Goal: Transaction & Acquisition: Purchase product/service

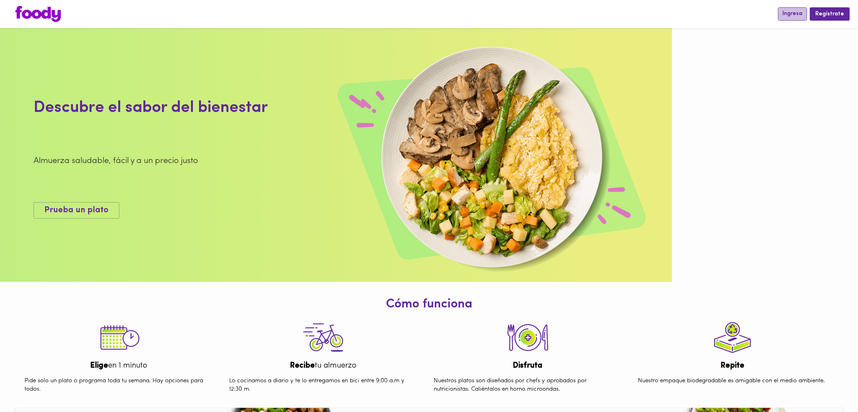
click at [787, 19] on button "Ingresa" at bounding box center [792, 13] width 29 height 13
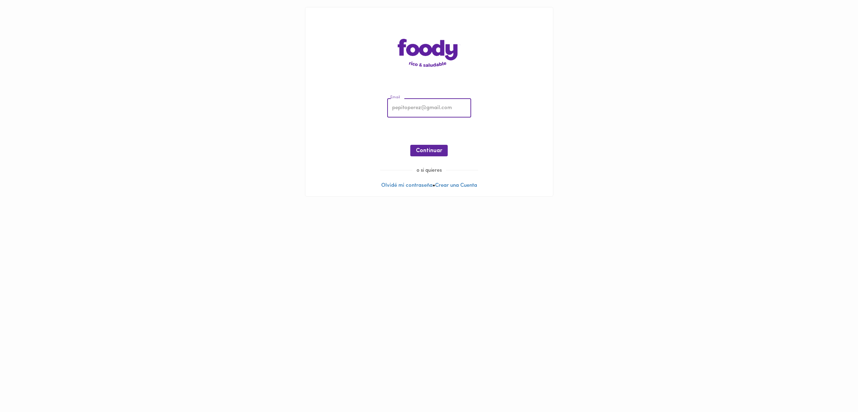
click at [450, 111] on input "email" at bounding box center [429, 108] width 84 height 19
type input "[EMAIL_ADDRESS][DOMAIN_NAME]"
click at [432, 151] on span "Continuar" at bounding box center [429, 151] width 26 height 7
click at [438, 151] on span "Ingresar" at bounding box center [429, 151] width 22 height 7
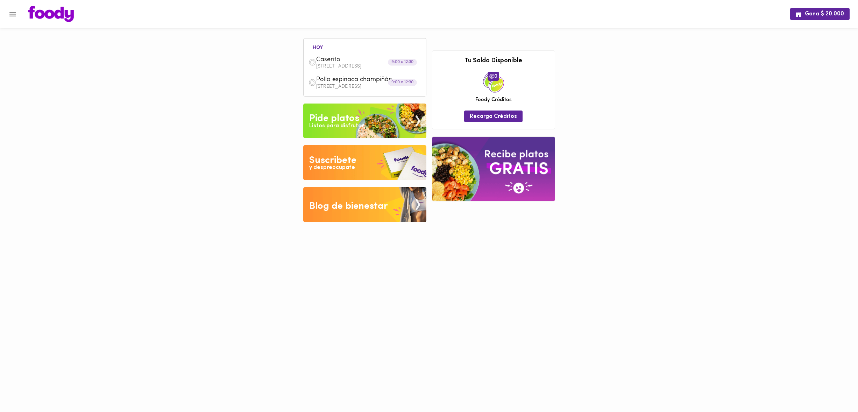
click at [13, 14] on icon "Menu" at bounding box center [12, 14] width 7 height 5
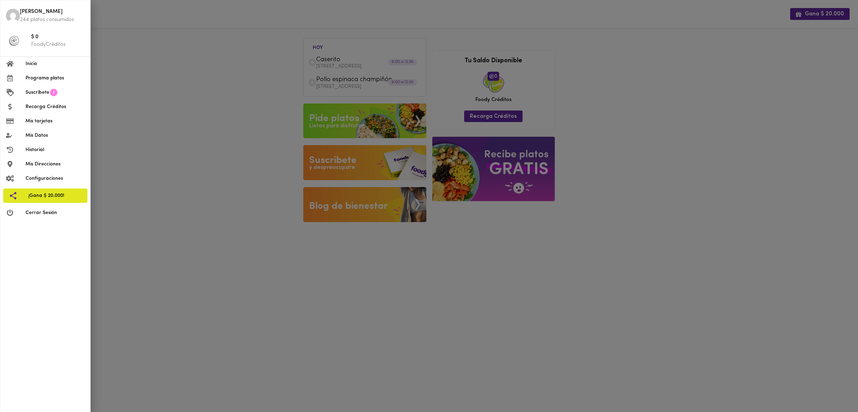
click at [47, 94] on span "Suscríbete" at bounding box center [38, 92] width 24 height 7
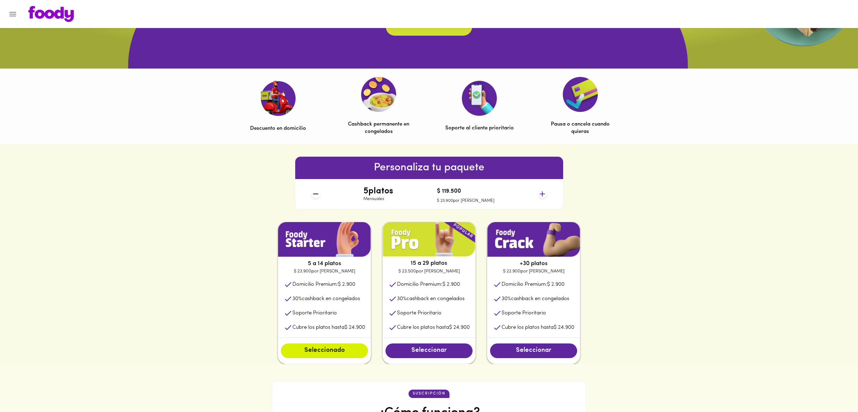
scroll to position [262, 0]
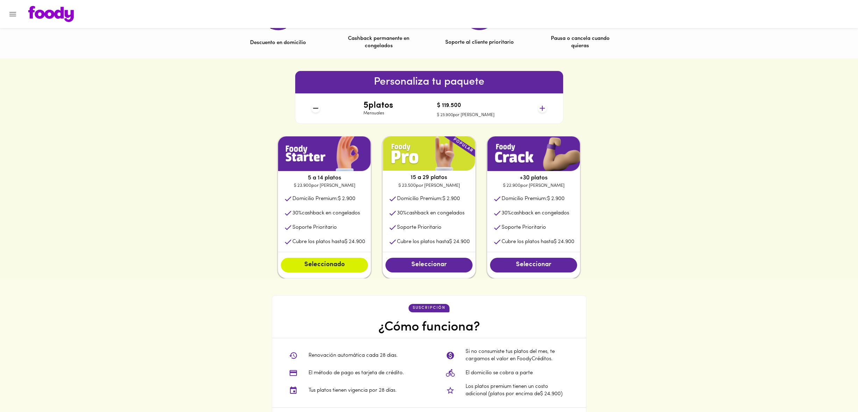
click at [566, 158] on img at bounding box center [533, 153] width 93 height 35
click at [562, 258] on div "Seleccionar" at bounding box center [533, 265] width 93 height 26
click at [557, 265] on span "Seleccionar" at bounding box center [533, 265] width 73 height 8
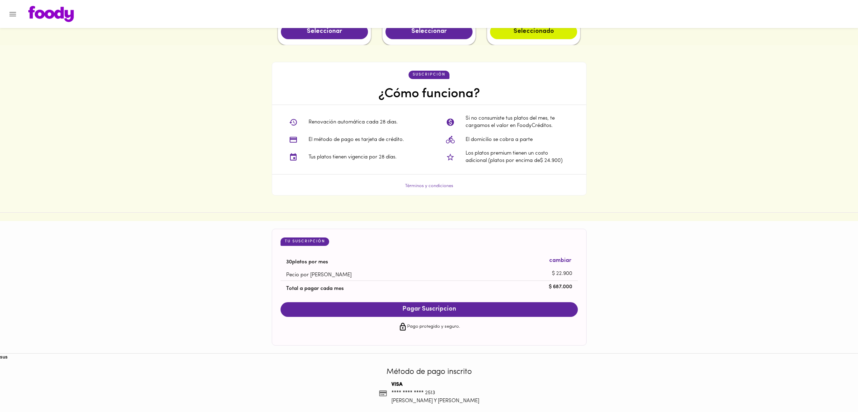
scroll to position [504, 0]
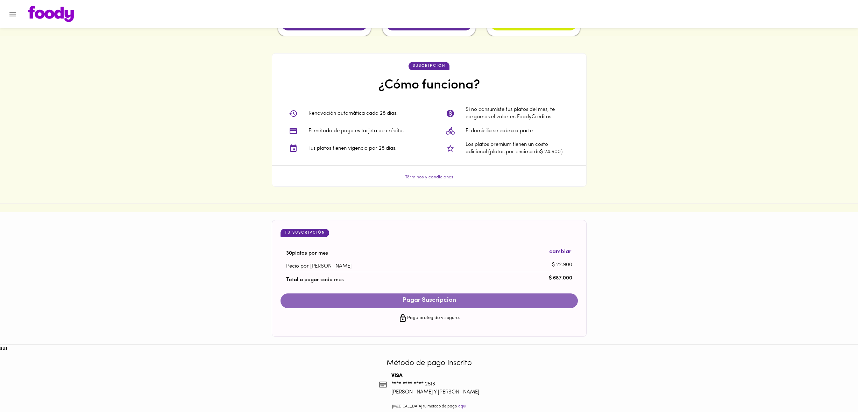
click at [469, 299] on span "Pagar Suscripcion" at bounding box center [428, 301] width 283 height 8
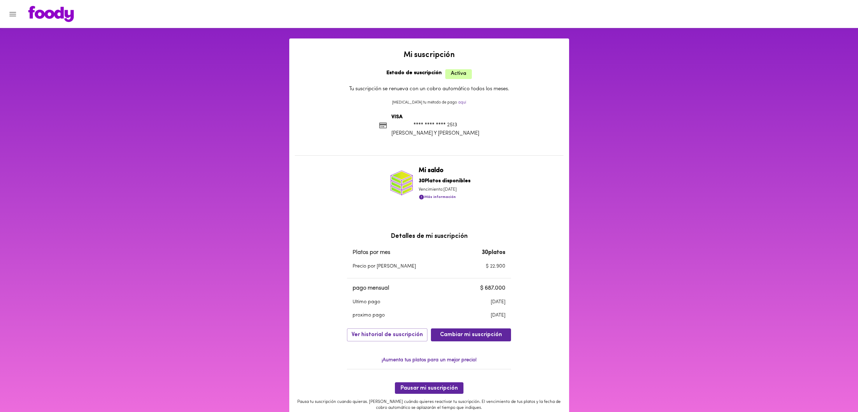
scroll to position [2, 0]
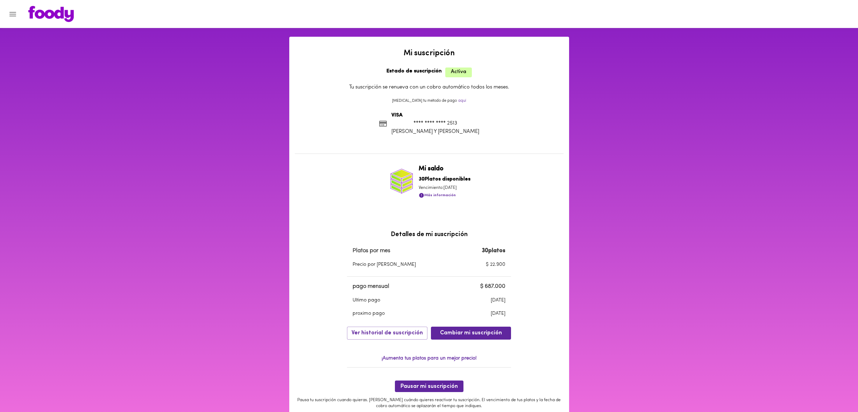
click at [8, 13] on button "Menu" at bounding box center [12, 14] width 17 height 17
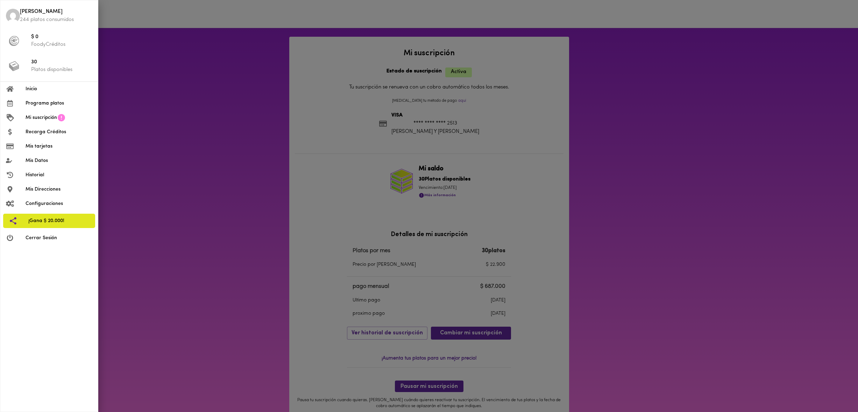
click at [41, 102] on span "Programa platos" at bounding box center [59, 103] width 67 height 7
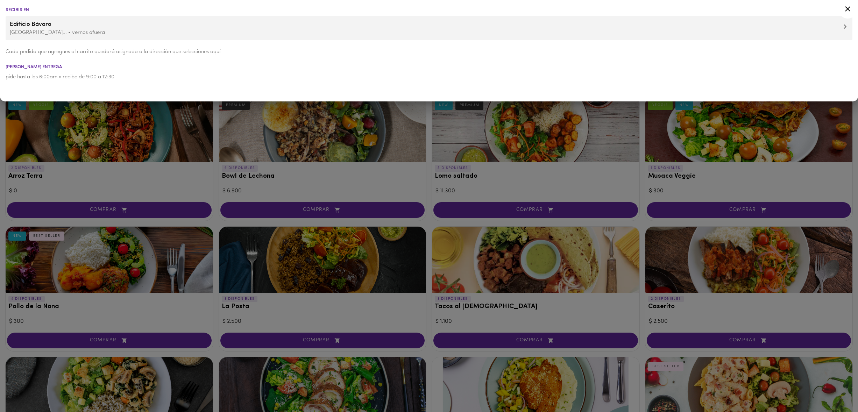
click at [108, 145] on div at bounding box center [429, 206] width 858 height 412
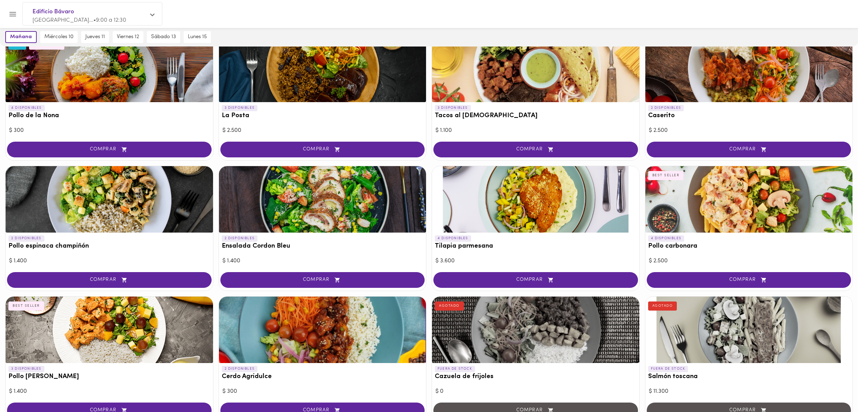
scroll to position [200, 0]
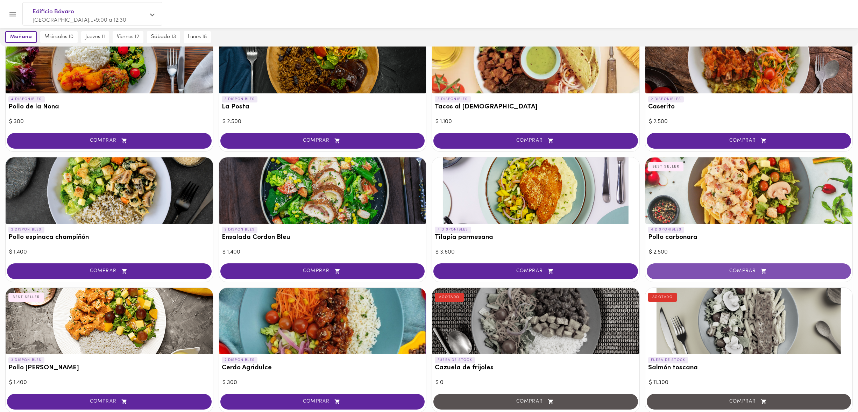
click at [743, 272] on span "COMPRAR" at bounding box center [748, 271] width 187 height 6
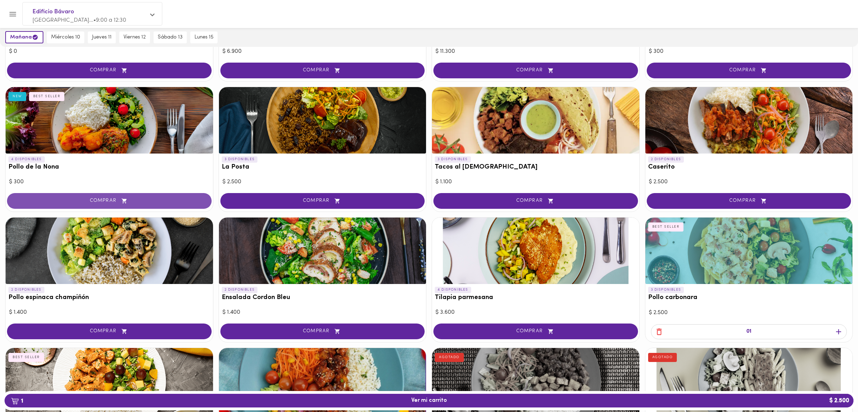
scroll to position [142, 0]
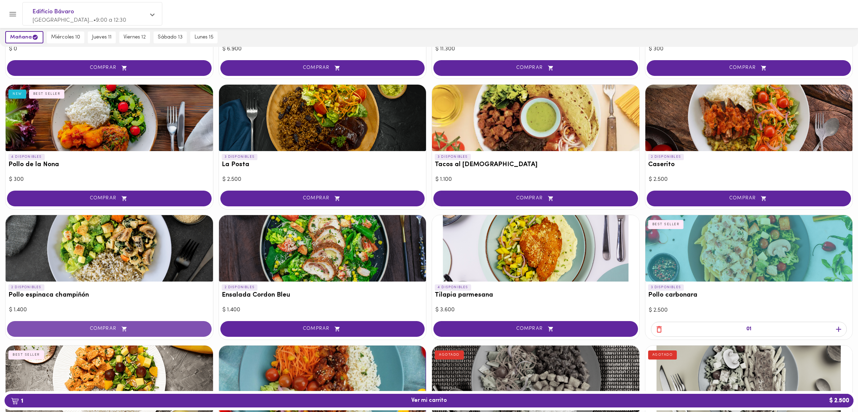
click at [142, 325] on button "COMPRAR" at bounding box center [109, 329] width 205 height 16
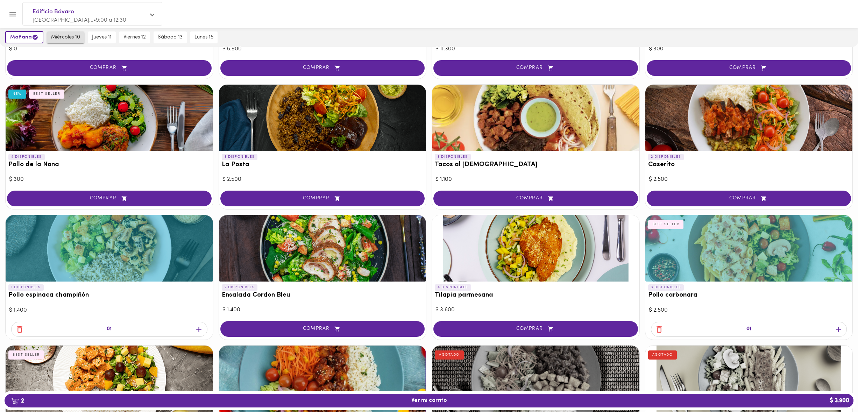
click at [61, 35] on span "miércoles 10" at bounding box center [65, 37] width 29 height 6
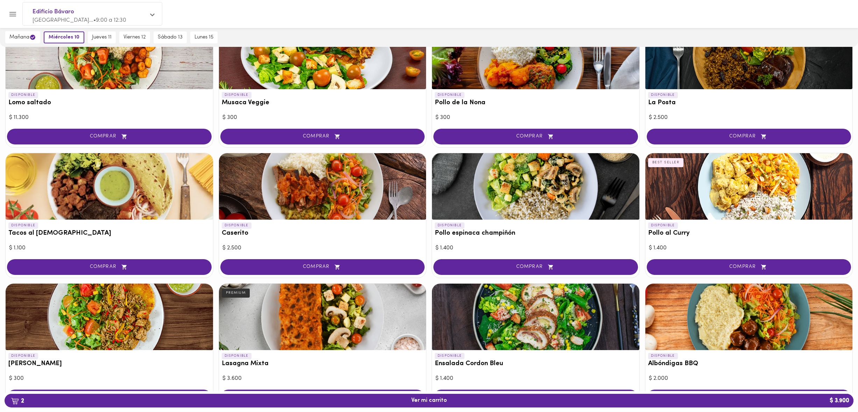
scroll to position [203, 0]
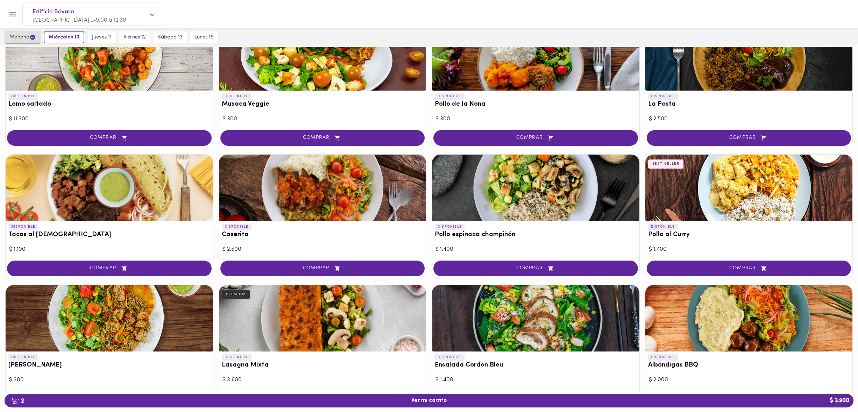
click at [27, 37] on span "mañana" at bounding box center [22, 37] width 27 height 7
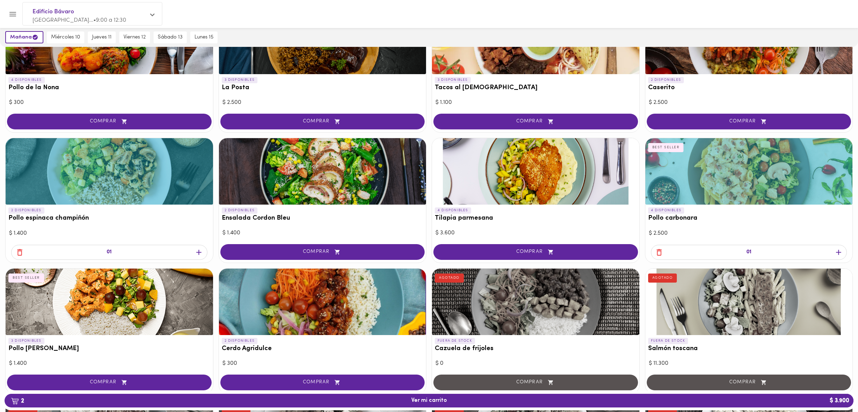
scroll to position [221, 0]
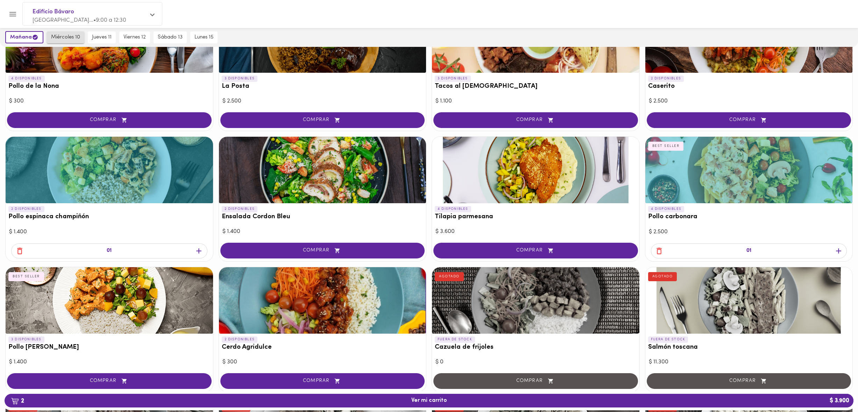
click at [65, 34] on span "miércoles 10" at bounding box center [65, 37] width 29 height 6
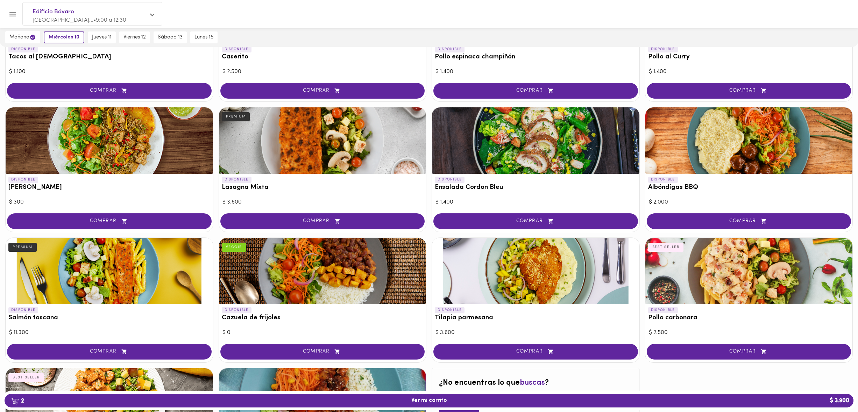
scroll to position [384, 0]
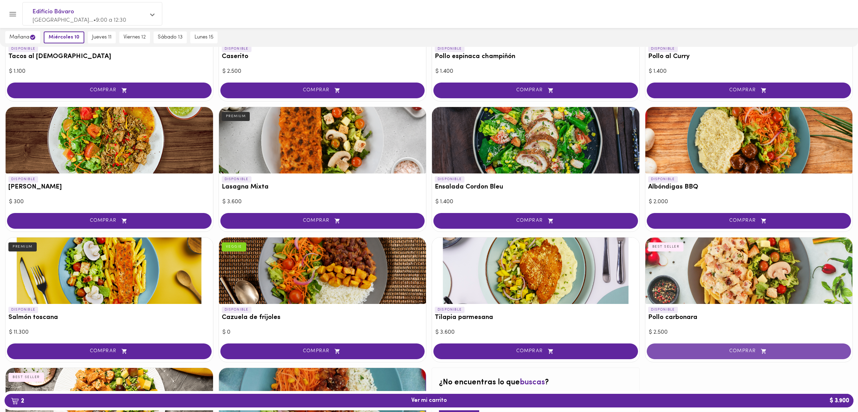
click at [752, 349] on span "COMPRAR" at bounding box center [748, 351] width 187 height 6
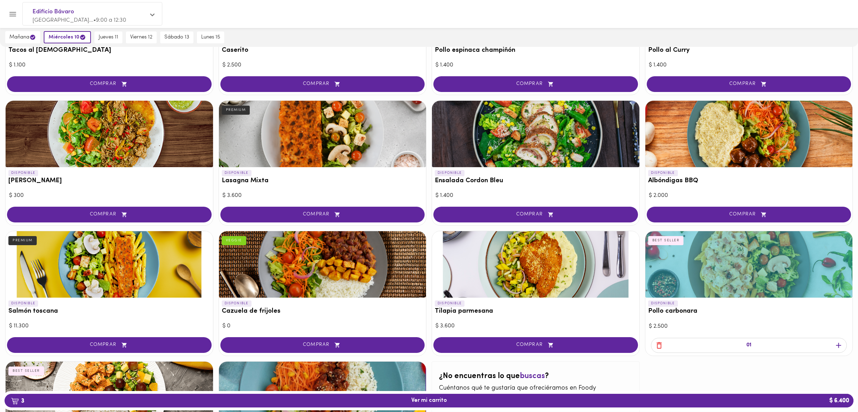
scroll to position [388, 0]
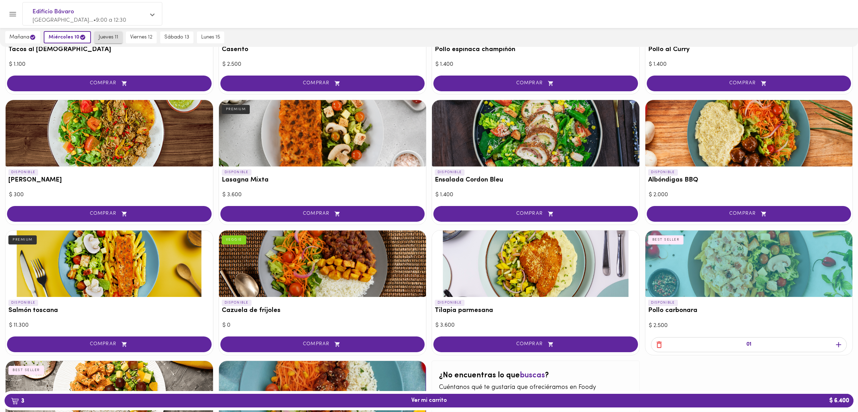
click at [99, 40] on span "jueves 11" at bounding box center [109, 37] width 20 height 6
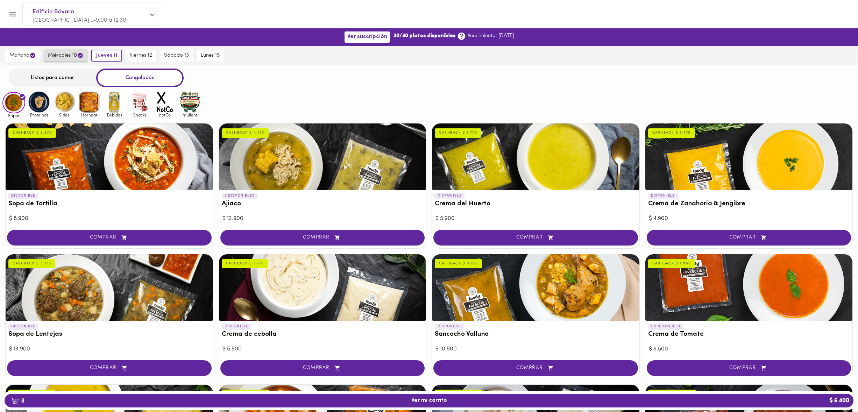
click at [69, 57] on span "miércoles 10" at bounding box center [66, 55] width 36 height 7
click at [62, 77] on div "Listos para comer" at bounding box center [52, 78] width 87 height 19
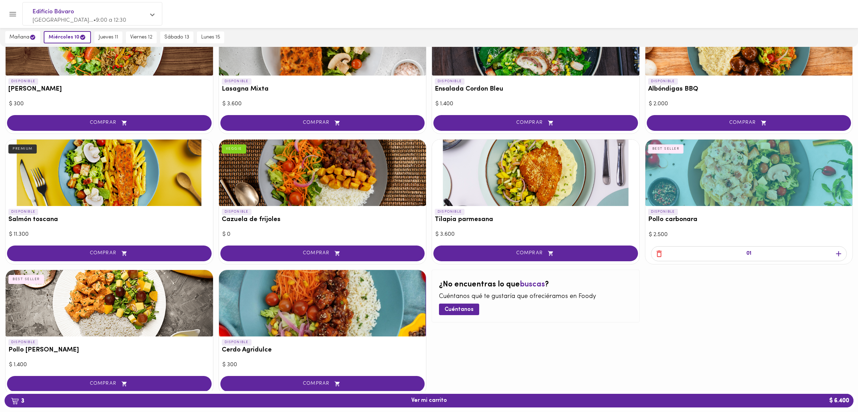
scroll to position [502, 0]
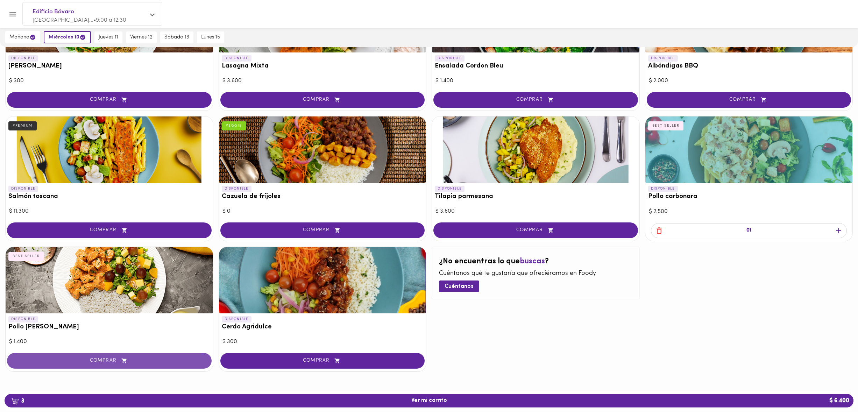
click at [69, 361] on span "COMPRAR" at bounding box center [109, 361] width 187 height 6
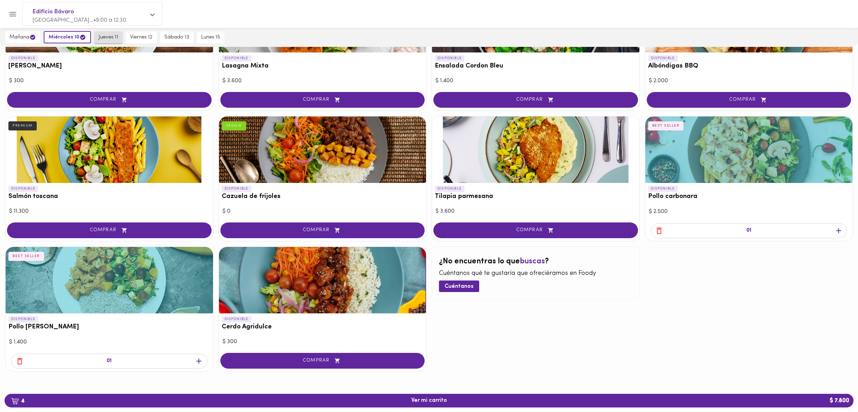
click at [110, 38] on span "jueves 11" at bounding box center [109, 37] width 20 height 6
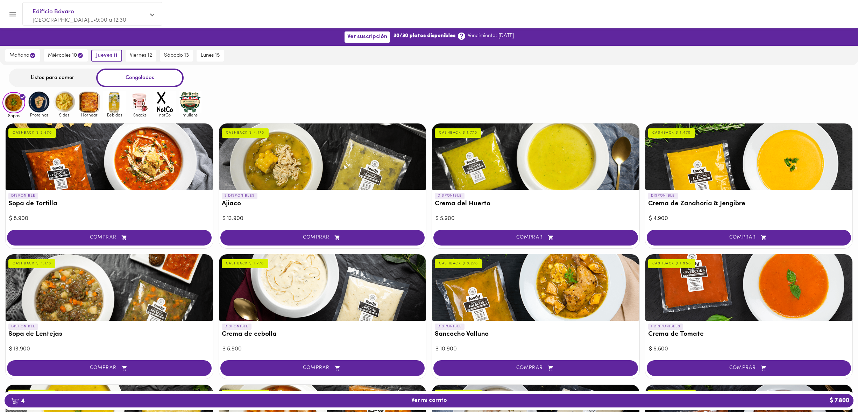
click at [69, 79] on div "Listos para comer" at bounding box center [52, 78] width 87 height 19
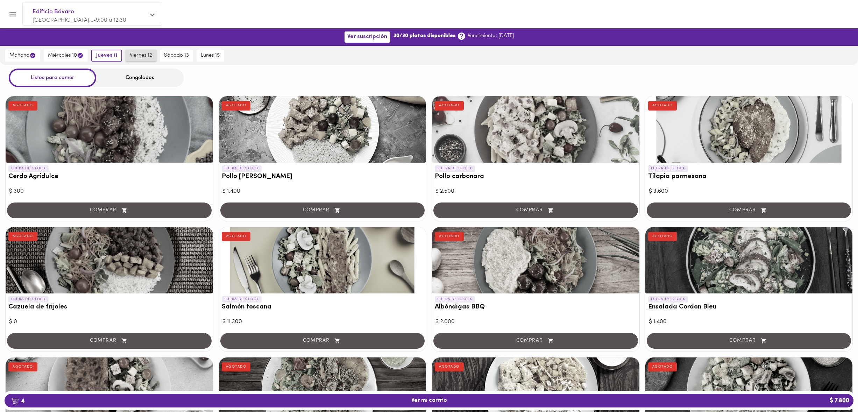
click at [137, 54] on span "viernes 12" at bounding box center [141, 55] width 22 height 6
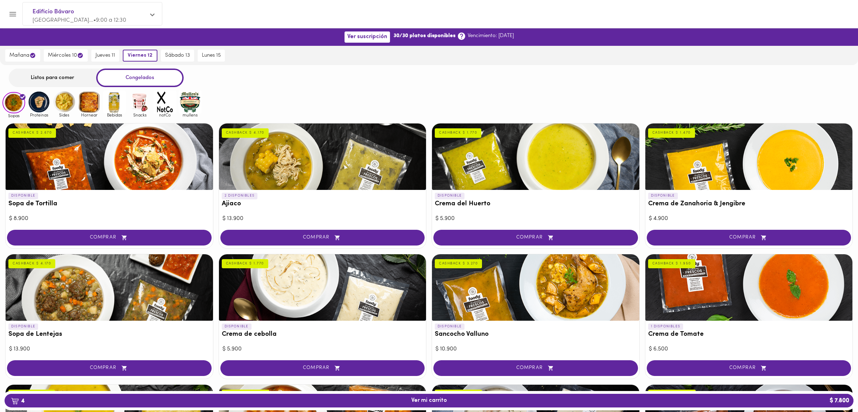
click at [63, 75] on div "Listos para comer" at bounding box center [52, 78] width 87 height 19
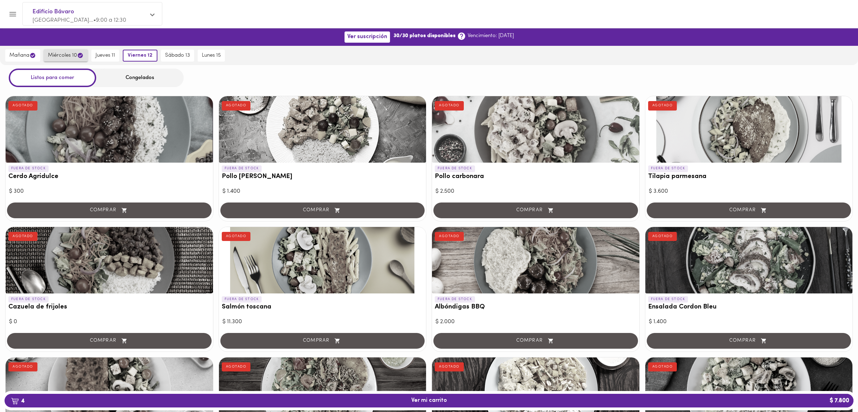
click at [70, 52] on span "miércoles 10" at bounding box center [66, 55] width 36 height 7
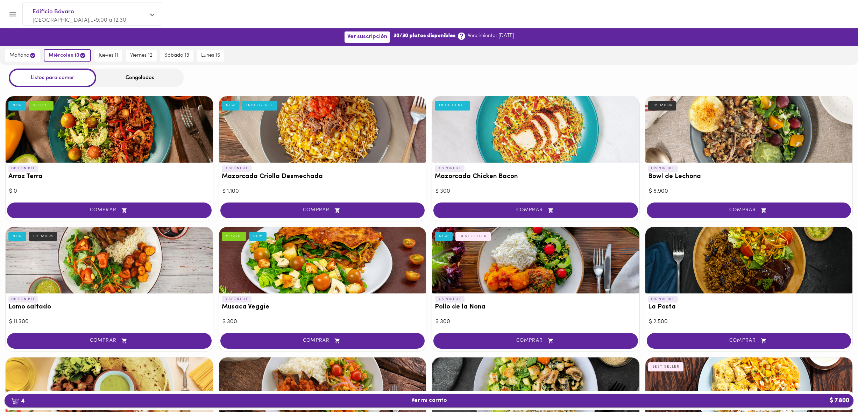
click at [428, 400] on span "4 Ver mi carrito $ 7.800" at bounding box center [429, 400] width 36 height 7
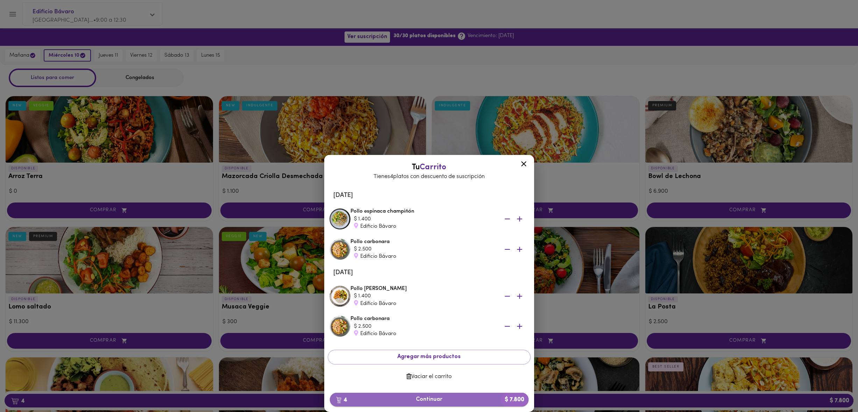
click at [406, 400] on span "4 Continuar $ 7.800" at bounding box center [428, 399] width 187 height 7
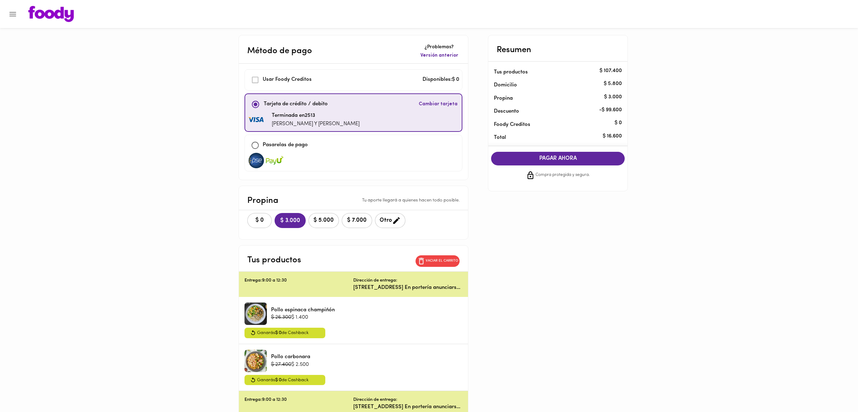
click at [585, 160] on span "PAGAR AHORA" at bounding box center [558, 158] width 120 height 7
